Goal: Task Accomplishment & Management: Complete application form

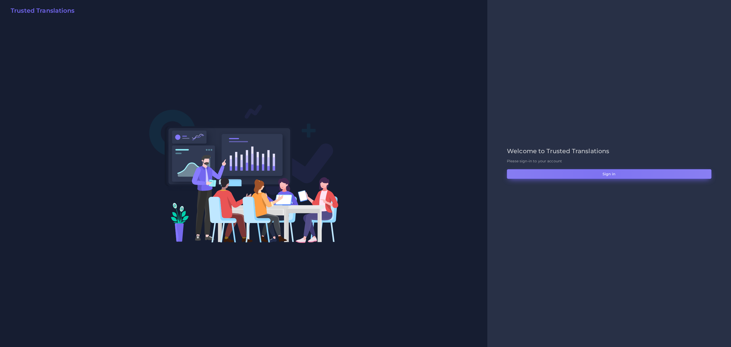
click at [541, 177] on button "Sign in" at bounding box center [609, 174] width 205 height 10
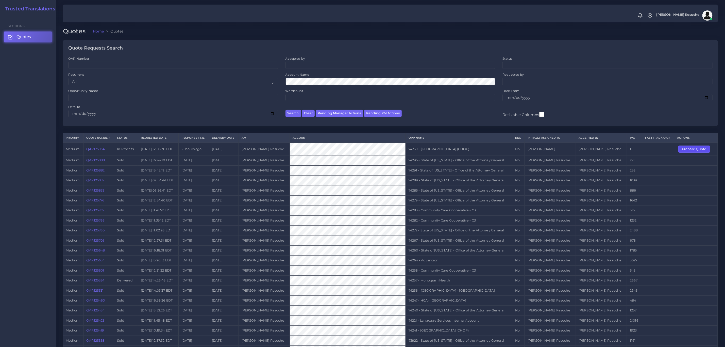
drag, startPoint x: 685, startPoint y: 149, endPoint x: 669, endPoint y: 119, distance: 33.5
click at [685, 149] on button "Prepare Quote" at bounding box center [695, 148] width 32 height 7
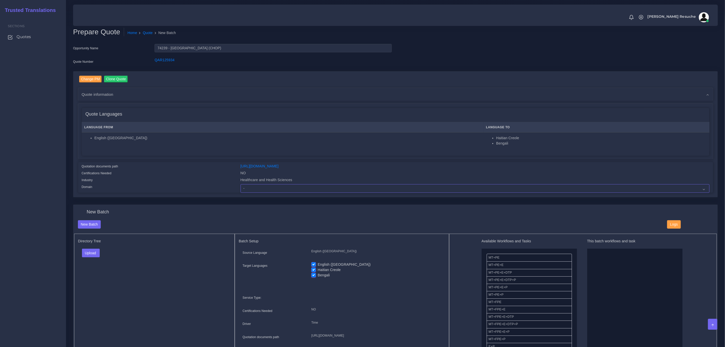
click at [265, 186] on select "- Advertising and Media Agriculture, Forestry and Fishing Architecture, Buildin…" at bounding box center [475, 188] width 469 height 9
select select "Healthcare and Health Sciences"
click at [241, 184] on select "- Advertising and Media Agriculture, Forestry and Fishing Architecture, Buildin…" at bounding box center [475, 188] width 469 height 9
click at [94, 252] on button "Upload" at bounding box center [91, 253] width 18 height 9
click at [91, 274] on label "Files" at bounding box center [99, 272] width 35 height 6
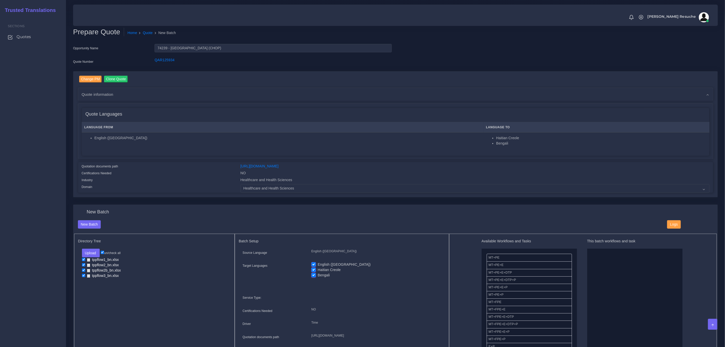
click at [318, 263] on label "English (US)" at bounding box center [344, 264] width 53 height 5
click at [314, 263] on input "English ([GEOGRAPHIC_DATA])" at bounding box center [314, 264] width 5 height 5
checkbox input "false"
click at [318, 271] on label "Haitian Creole" at bounding box center [329, 269] width 23 height 5
click at [313, 271] on input "Haitian Creole" at bounding box center [314, 269] width 5 height 5
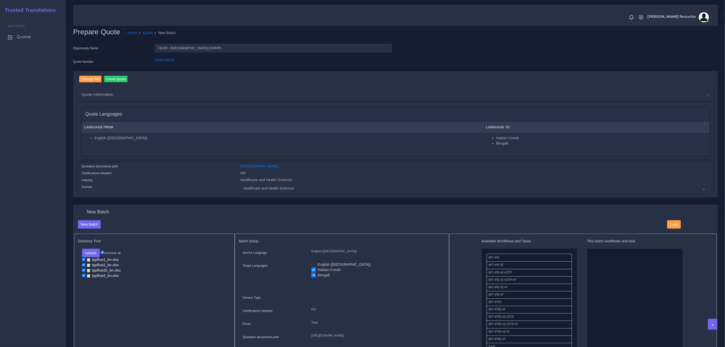
checkbox input "false"
click at [98, 255] on button "Upload" at bounding box center [91, 253] width 18 height 9
click at [98, 273] on label "Files" at bounding box center [99, 272] width 35 height 6
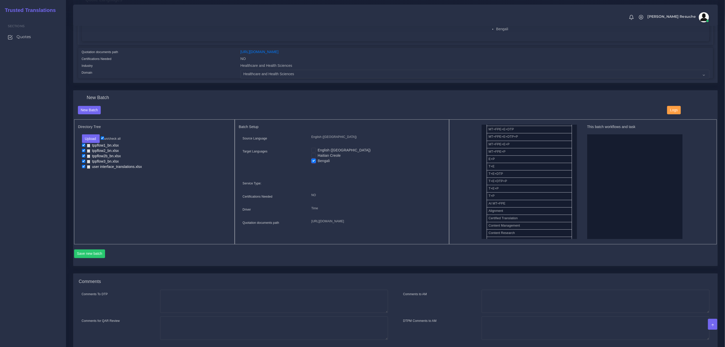
scroll to position [76, 0]
drag, startPoint x: 504, startPoint y: 188, endPoint x: 590, endPoint y: 179, distance: 85.8
click at [94, 258] on button "Save new batch" at bounding box center [89, 253] width 31 height 9
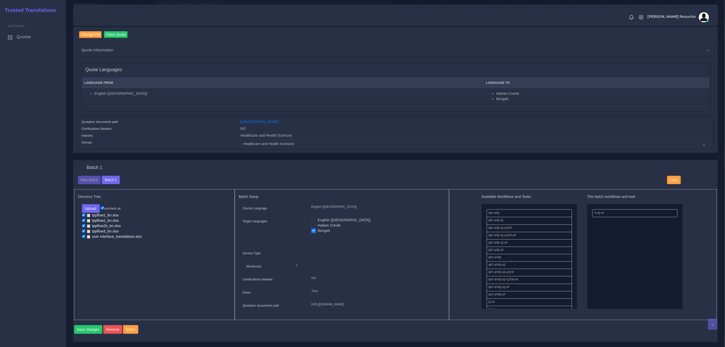
scroll to position [152, 0]
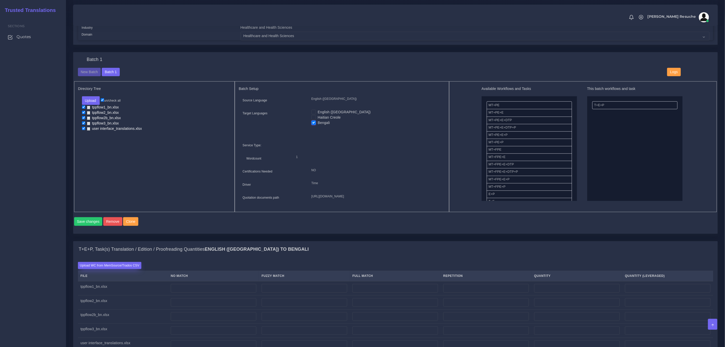
click at [113, 269] on label "Upload WC from MemSource/Trados CSV" at bounding box center [110, 265] width 64 height 7
click at [0, 0] on input "Upload WC from MemSource/Trados CSV" at bounding box center [0, 0] width 0 height 0
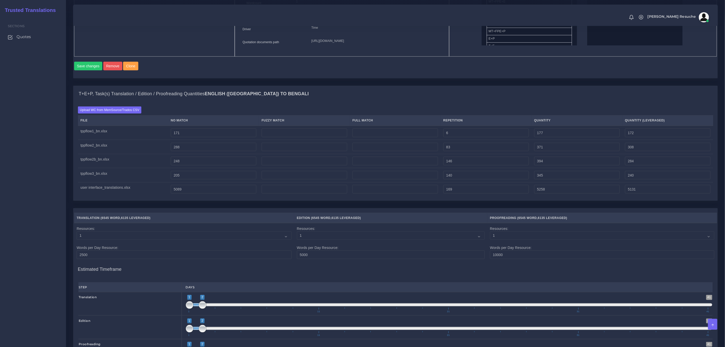
scroll to position [290, 0]
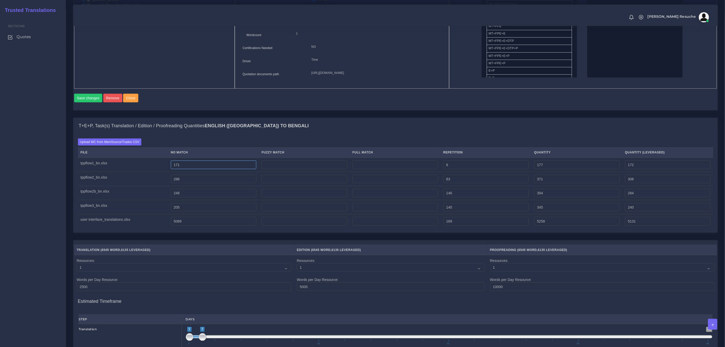
drag, startPoint x: 190, startPoint y: 175, endPoint x: 178, endPoint y: 181, distance: 12.7
click at [178, 172] on td "171" at bounding box center [213, 165] width 91 height 14
click at [187, 169] on input "171" at bounding box center [214, 164] width 86 height 9
drag, startPoint x: 189, startPoint y: 174, endPoint x: 108, endPoint y: 172, distance: 81.3
click at [108, 172] on tr "tppflow1_bn.xlsx 171 6 177 172" at bounding box center [396, 165] width 636 height 14
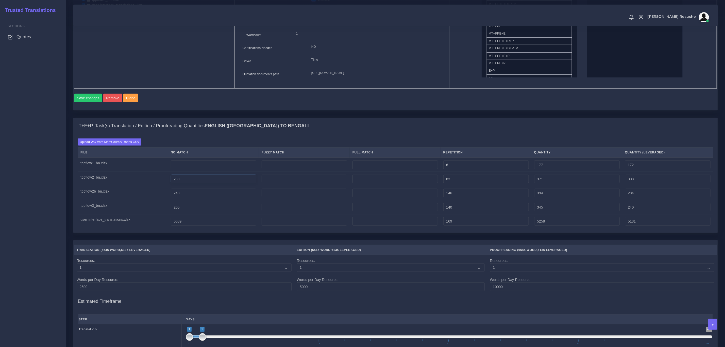
type input "0"
type input "6"
type input "1"
drag, startPoint x: 184, startPoint y: 190, endPoint x: 117, endPoint y: 194, distance: 66.9
click at [113, 186] on tr "tppflow2_bn.xlsx 288 83 371 308" at bounding box center [396, 179] width 636 height 14
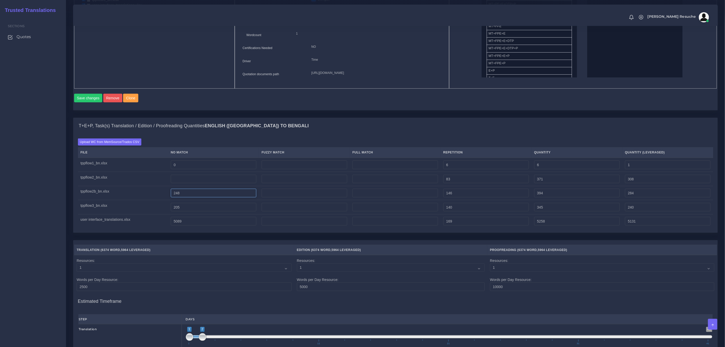
type input "0"
type input "83"
type input "20"
drag, startPoint x: 190, startPoint y: 206, endPoint x: 137, endPoint y: 211, distance: 52.8
click at [137, 200] on tr "tppflow2b_bn.xlsx 248 146 394 284" at bounding box center [396, 193] width 636 height 14
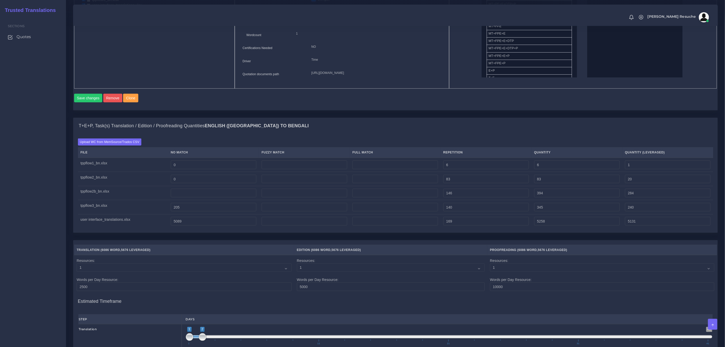
type input "0"
type input "146"
type input "36"
click at [199, 214] on td "205" at bounding box center [213, 207] width 91 height 14
drag, startPoint x: 197, startPoint y: 219, endPoint x: 189, endPoint y: 242, distance: 24.6
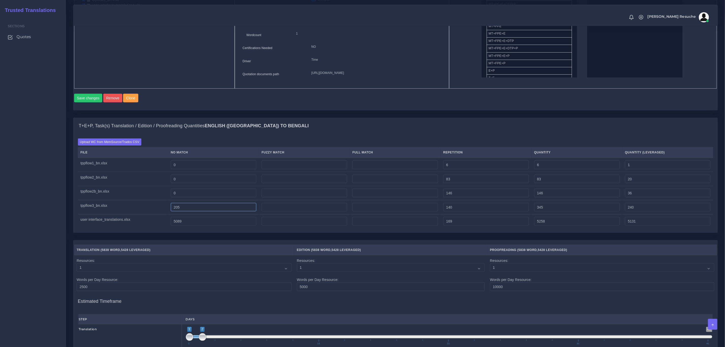
click at [103, 226] on tbody "tppflow1_bn.xlsx 0 6 6 1 tppflow2_bn.xlsx 0 83 83 20 0 146" at bounding box center [396, 193] width 636 height 71
type input "0"
type input "140"
type input "35"
drag, startPoint x: 193, startPoint y: 236, endPoint x: 113, endPoint y: 232, distance: 80.1
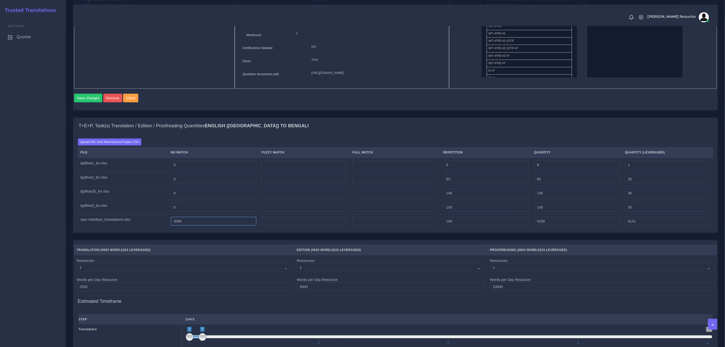
click at [109, 228] on tr "user interface_translations.xlsx 5089 169 5258 5131" at bounding box center [396, 221] width 636 height 14
type input "0"
type input "169"
type input "42"
drag, startPoint x: 469, startPoint y: 230, endPoint x: 405, endPoint y: 231, distance: 64.2
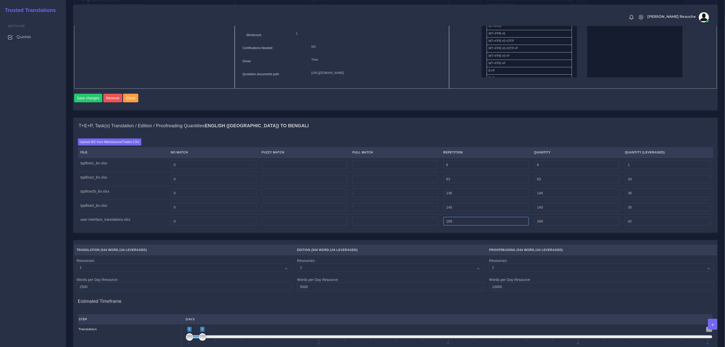
click at [405, 228] on tr "user interface_translations.xlsx 0 169 169 42" at bounding box center [396, 221] width 636 height 14
type input "0"
drag, startPoint x: 474, startPoint y: 219, endPoint x: 386, endPoint y: 212, distance: 88.2
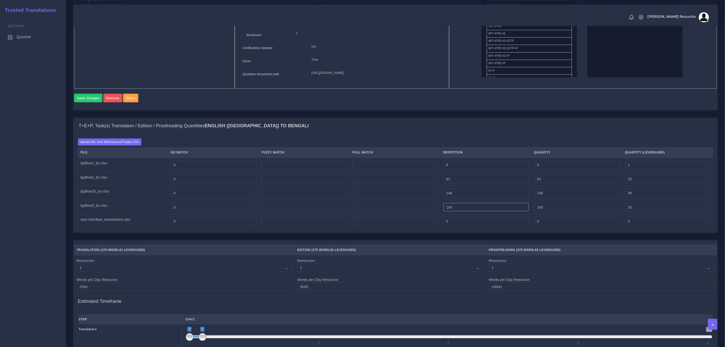
click at [386, 212] on tr "tppflow3_bn.xlsx 0 140 140 35" at bounding box center [396, 207] width 636 height 14
type input "0"
drag, startPoint x: 469, startPoint y: 206, endPoint x: 401, endPoint y: 205, distance: 68.6
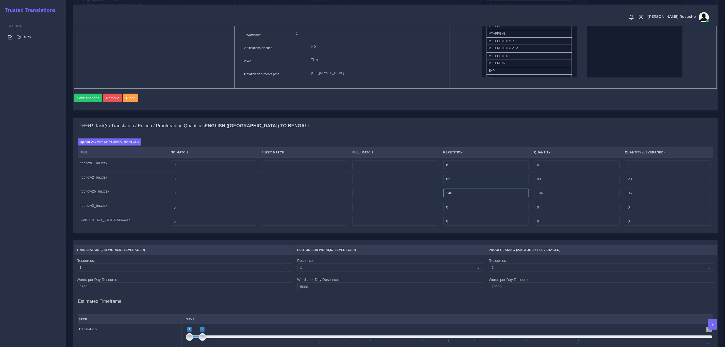
click at [401, 200] on tr "tppflow2b_bn.xlsx 0 146 146 36" at bounding box center [396, 193] width 636 height 14
type input "0"
drag, startPoint x: 460, startPoint y: 186, endPoint x: 391, endPoint y: 181, distance: 69.5
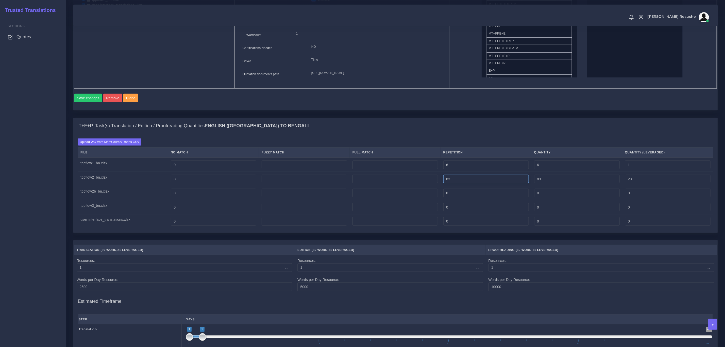
click at [390, 182] on tbody "tppflow1_bn.xlsx 0 6 6 1 tppflow2_bn.xlsx 0 83 83 20 0 0 0" at bounding box center [396, 193] width 636 height 71
type input "0"
drag, startPoint x: 464, startPoint y: 173, endPoint x: 311, endPoint y: 150, distance: 154.8
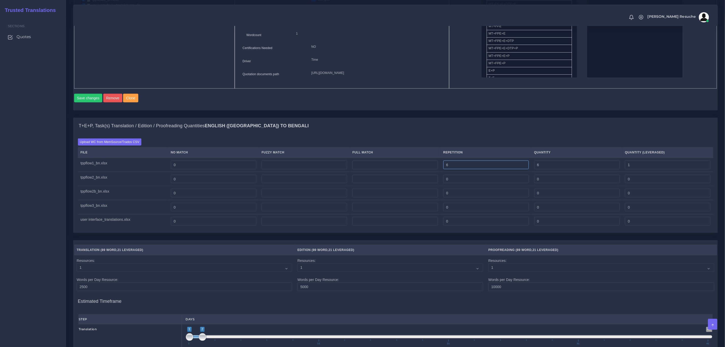
click at [334, 152] on div "Upload WC from MemSource/Trados CSV File No Match Fuzzy Match Full Match Repeti…" at bounding box center [396, 183] width 636 height 90
type input "0"
click at [327, 131] on div "T+E+P, Task(s) Translation / Edition / Proofreading Quantities English (US) TO …" at bounding box center [395, 126] width 645 height 16
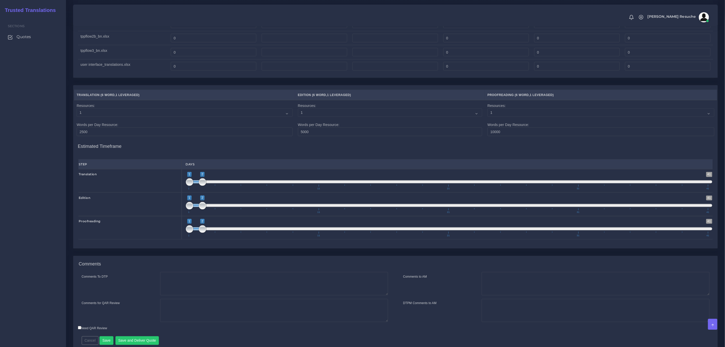
scroll to position [481, 0]
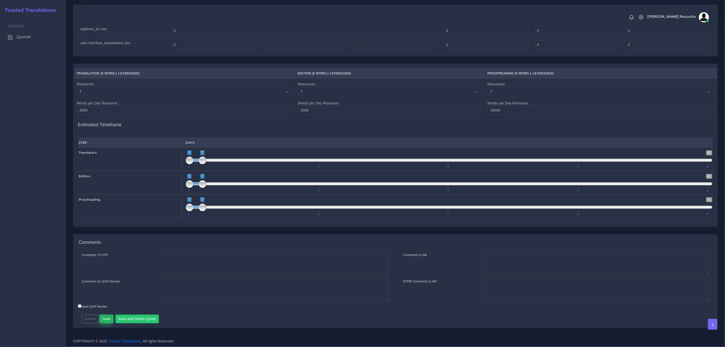
click at [107, 317] on button "Save" at bounding box center [107, 319] width 14 height 9
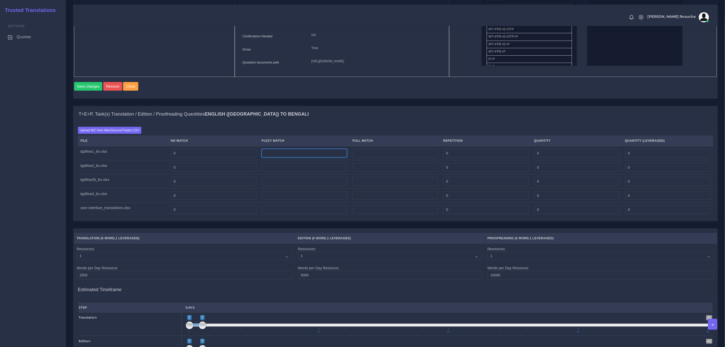
scroll to position [271, 0]
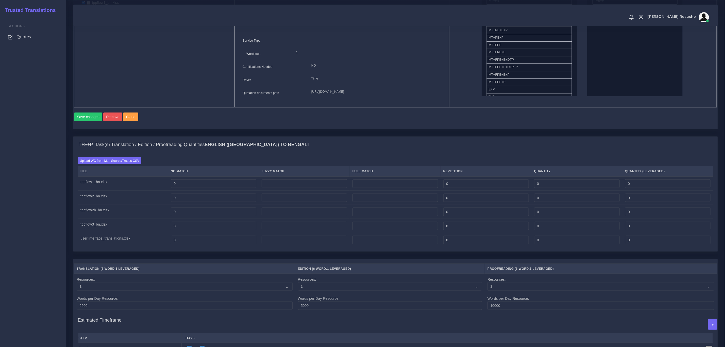
type input "0"
click at [102, 164] on label "Upload WC from MemSource/Trados CSV" at bounding box center [110, 160] width 64 height 7
click at [0, 0] on input "Upload WC from MemSource/Trados CSV" at bounding box center [0, 0] width 0 height 0
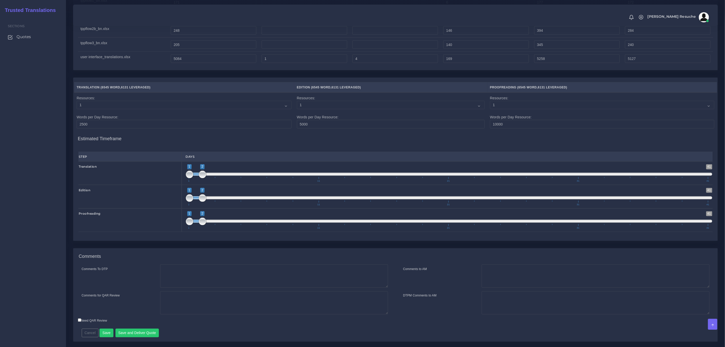
scroll to position [481, 0]
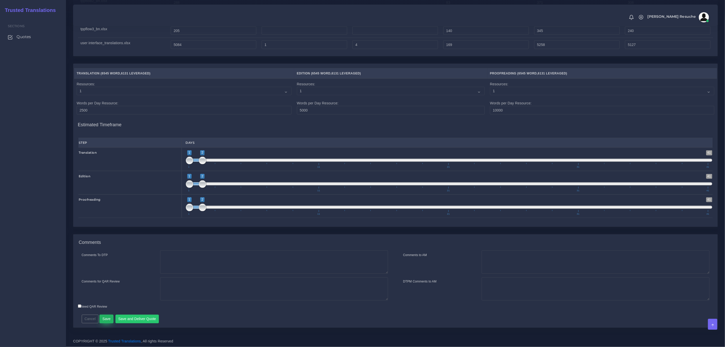
click at [108, 321] on button "Save" at bounding box center [107, 319] width 14 height 9
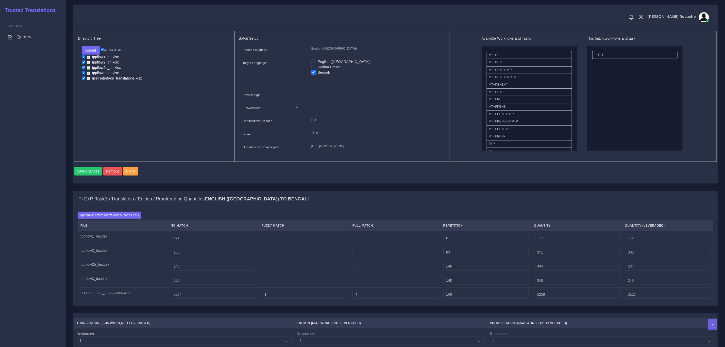
scroll to position [305, 0]
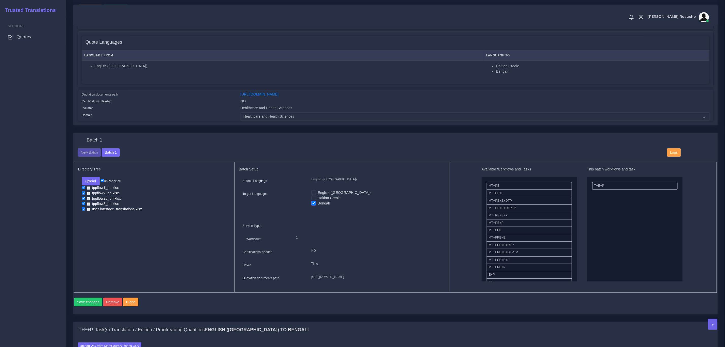
scroll to position [76, 0]
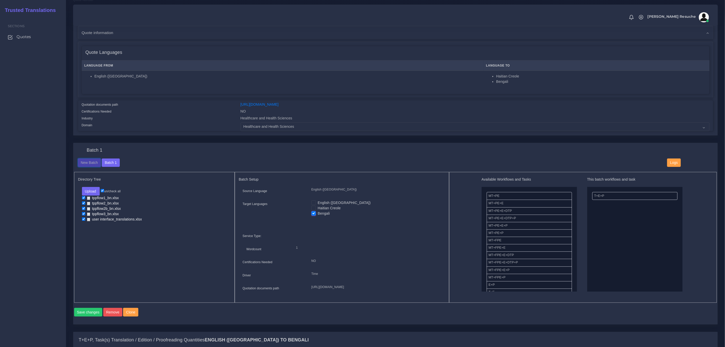
click at [86, 165] on button "New Batch" at bounding box center [89, 162] width 23 height 9
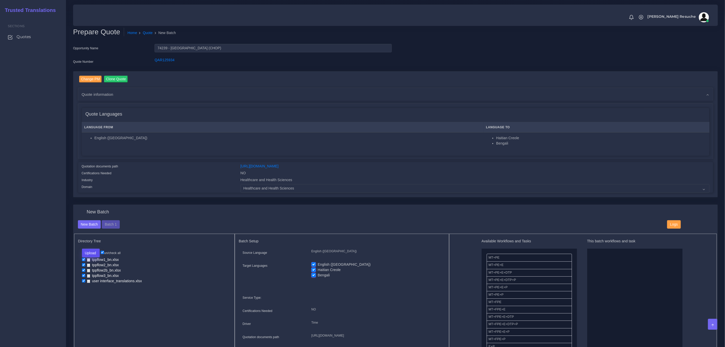
click at [85, 251] on button "Upload" at bounding box center [91, 253] width 18 height 9
click at [92, 271] on label "Files" at bounding box center [99, 272] width 35 height 6
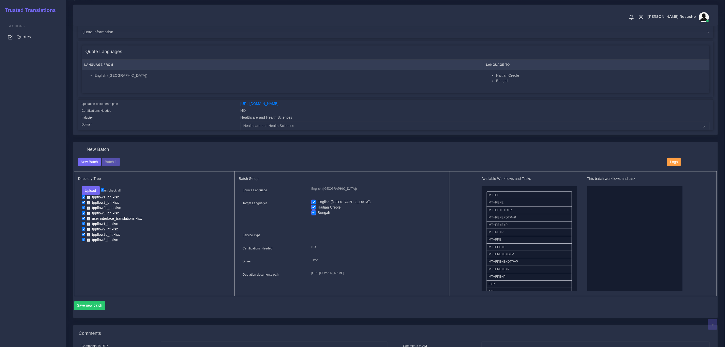
scroll to position [76, 0]
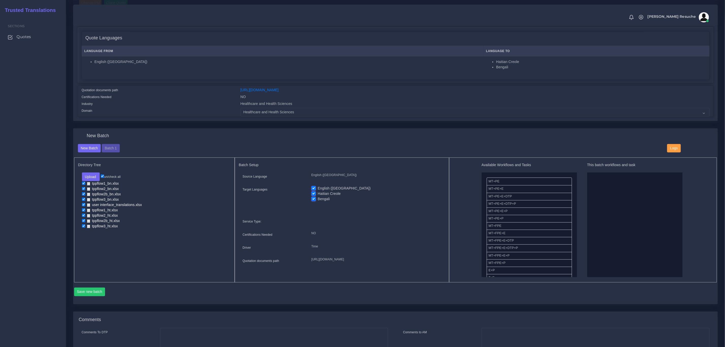
click at [81, 184] on div "Upload Folder Files un/check all tppflow1_bn.xlsx tppflow2_bn.xlsx tppflow2b_bn…" at bounding box center [154, 200] width 153 height 57
click at [85, 183] on input "checkbox" at bounding box center [83, 183] width 3 height 3
checkbox input "false"
click at [83, 190] on input "checkbox" at bounding box center [83, 188] width 3 height 3
checkbox input "false"
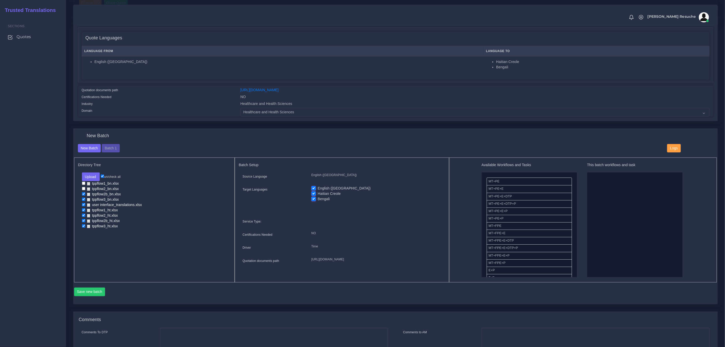
click at [84, 193] on input "checkbox" at bounding box center [83, 193] width 3 height 3
checkbox input "false"
click at [84, 199] on input "checkbox" at bounding box center [83, 199] width 3 height 3
checkbox input "false"
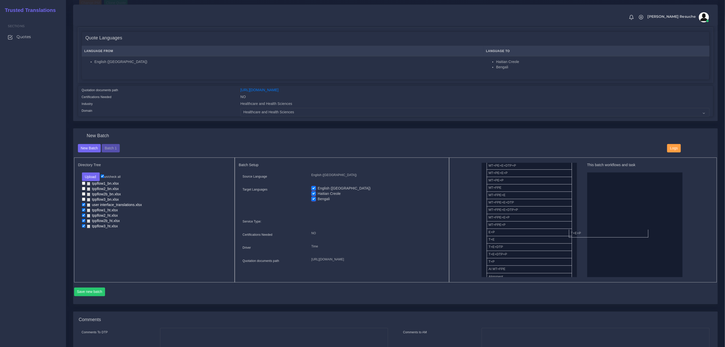
drag, startPoint x: 506, startPoint y: 264, endPoint x: 613, endPoint y: 209, distance: 120.3
click at [101, 295] on button "Save new batch" at bounding box center [89, 291] width 31 height 9
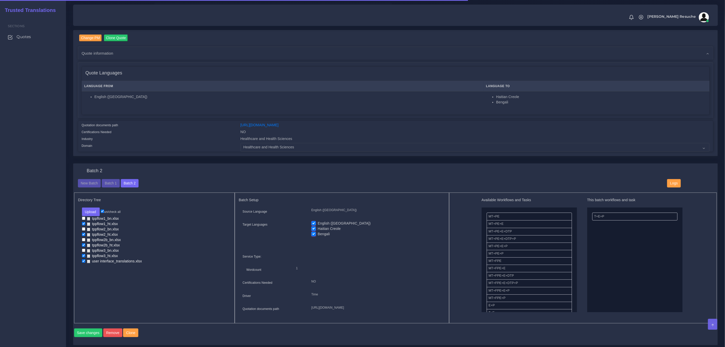
scroll to position [152, 0]
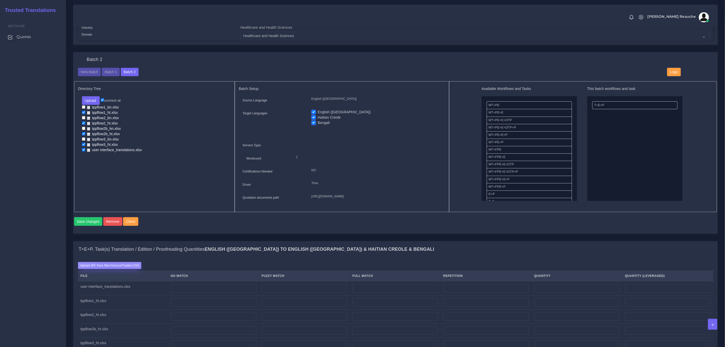
click at [111, 269] on label "Upload WC from MemSource/Trados CSV" at bounding box center [110, 265] width 64 height 7
click at [0, 0] on input "Upload WC from MemSource/Trados CSV" at bounding box center [0, 0] width 0 height 0
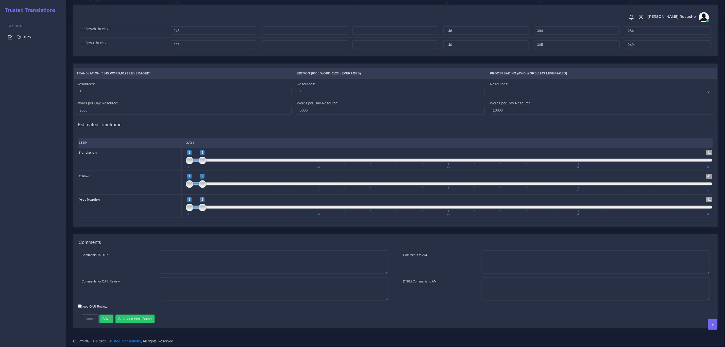
scroll to position [481, 0]
click at [284, 267] on textarea "Comments To DTP" at bounding box center [274, 261] width 228 height 23
type textarea "no DTP needed"
type textarea "TEP quoted but we'll perform PEEP"
click at [143, 316] on button "Save and Next Batch" at bounding box center [135, 319] width 39 height 9
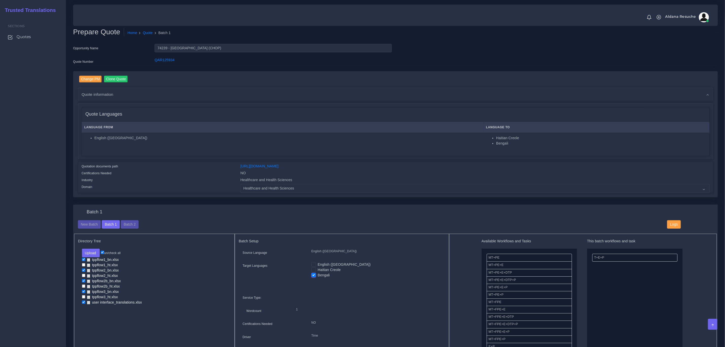
scroll to position [466, 0]
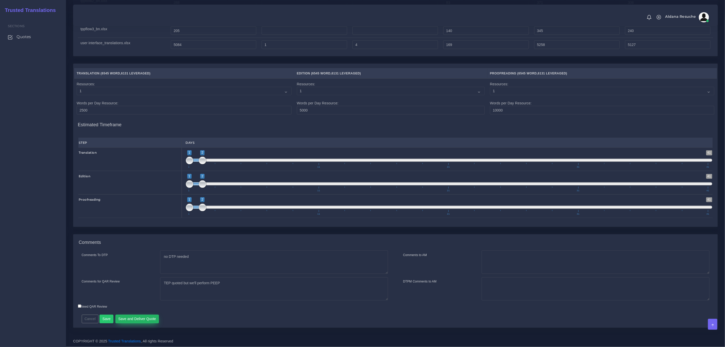
click at [152, 316] on button "Save and Deliver Quote" at bounding box center [138, 319] width 44 height 9
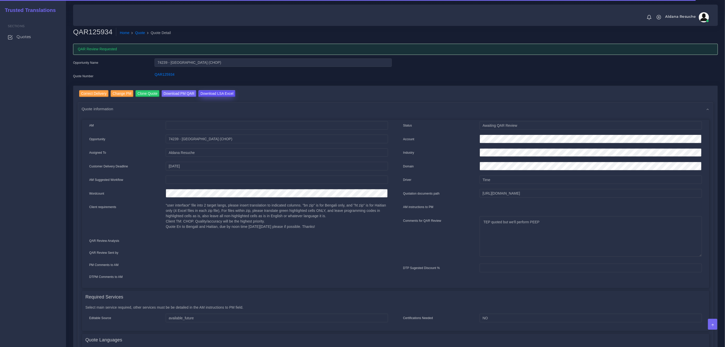
click at [206, 95] on input "Download LSA Excel" at bounding box center [217, 93] width 37 height 7
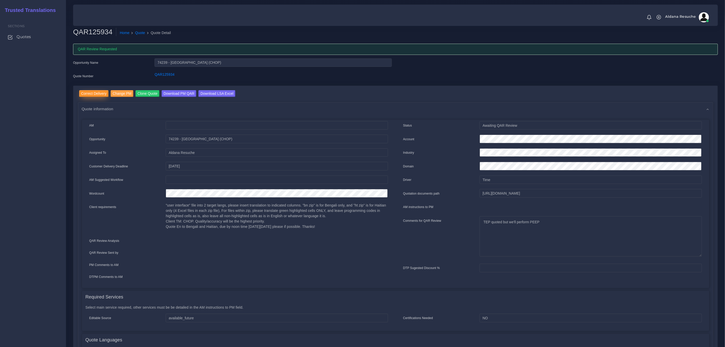
click at [97, 92] on input "Correct Delivery" at bounding box center [93, 93] width 29 height 7
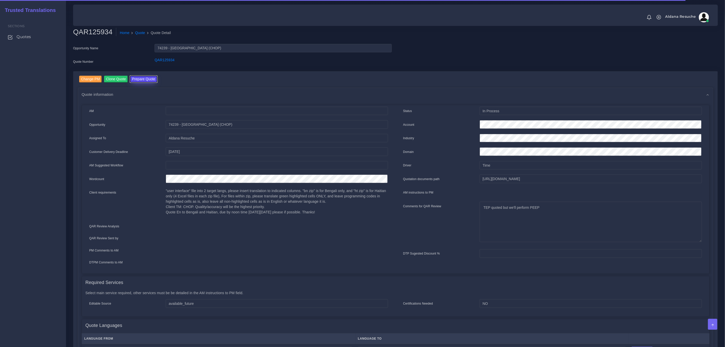
click at [137, 78] on button "Prepare Quote" at bounding box center [143, 79] width 27 height 7
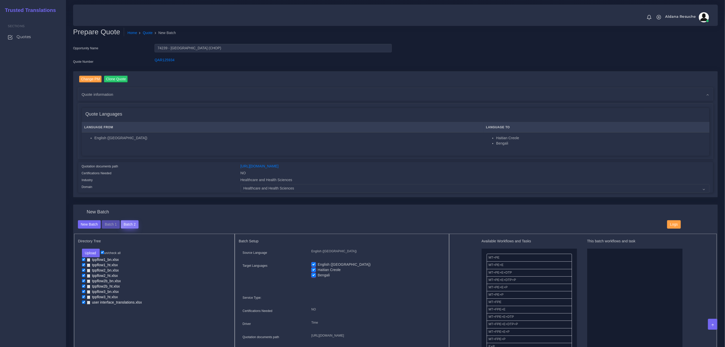
click at [136, 220] on button "Batch 2" at bounding box center [130, 224] width 18 height 9
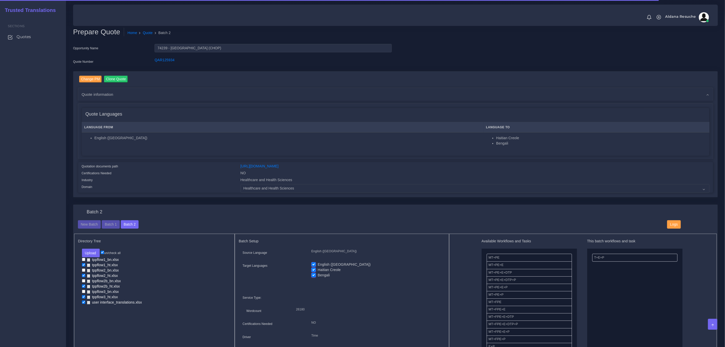
click at [318, 264] on label "English ([GEOGRAPHIC_DATA])" at bounding box center [344, 264] width 53 height 5
click at [312, 264] on input "English ([GEOGRAPHIC_DATA])" at bounding box center [314, 264] width 5 height 5
checkbox input "false"
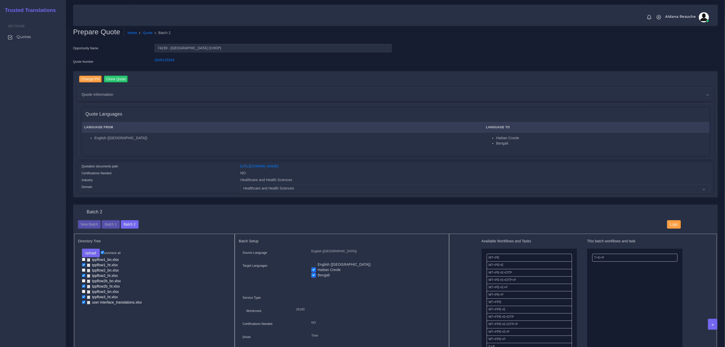
click at [318, 275] on label "Bengali" at bounding box center [324, 274] width 12 height 5
click at [313, 275] on input "Bengali" at bounding box center [314, 274] width 5 height 5
checkbox input "false"
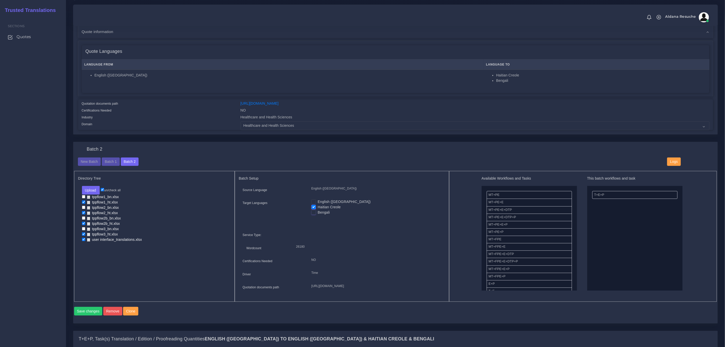
scroll to position [76, 0]
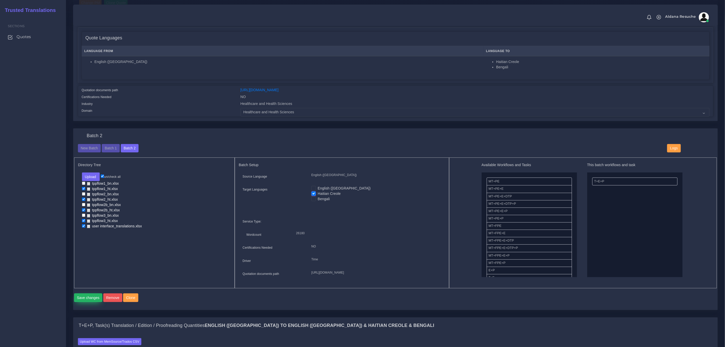
click at [83, 302] on button "Save changes" at bounding box center [88, 297] width 28 height 9
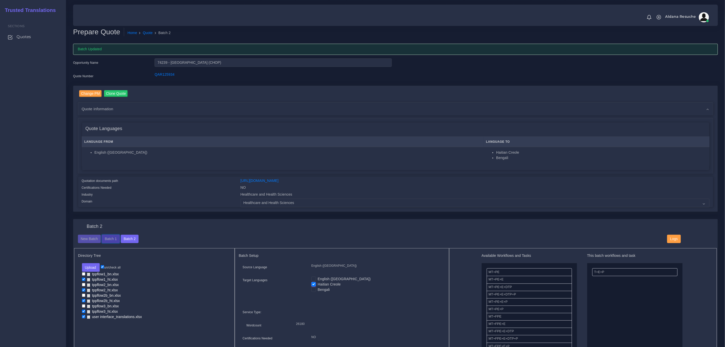
drag, startPoint x: 110, startPoint y: 243, endPoint x: 156, endPoint y: 236, distance: 46.8
click at [110, 243] on button "Batch 1" at bounding box center [111, 239] width 18 height 9
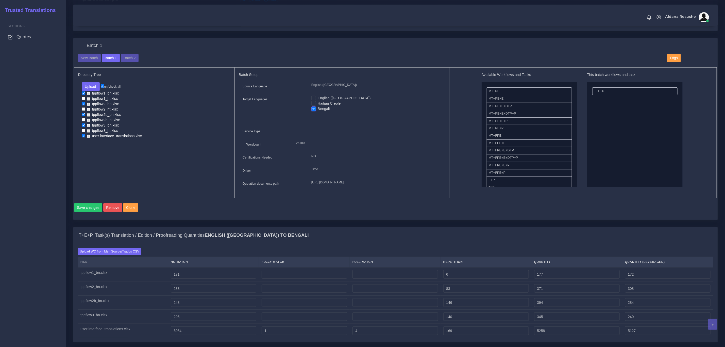
scroll to position [466, 0]
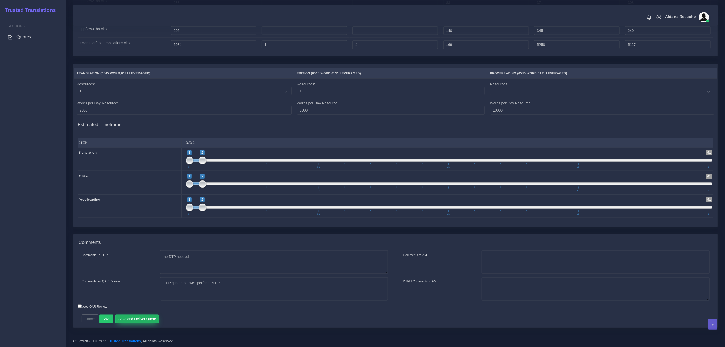
click at [141, 322] on button "Save and Deliver Quote" at bounding box center [138, 319] width 44 height 9
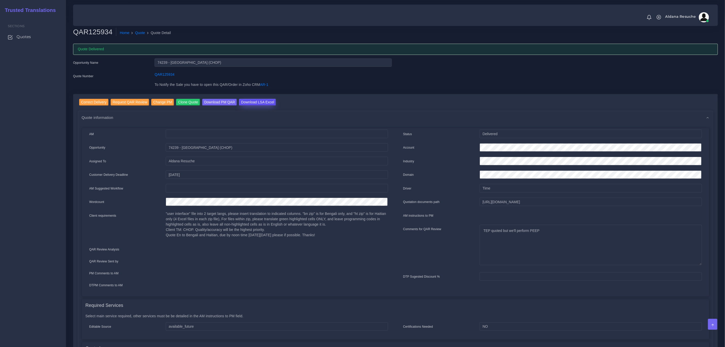
click at [252, 103] on input "Download LSA Excel" at bounding box center [257, 102] width 37 height 7
drag, startPoint x: 135, startPoint y: 34, endPoint x: 213, endPoint y: 14, distance: 80.7
click at [135, 34] on link "Quote" at bounding box center [140, 32] width 10 height 5
